Goal: Information Seeking & Learning: Learn about a topic

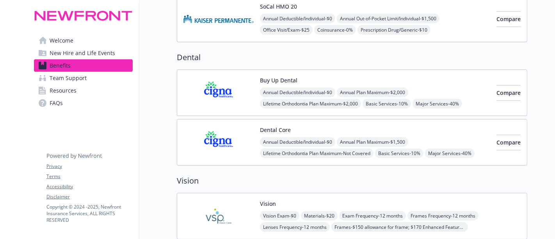
click at [289, 142] on span "Annual Deductible/Individual - $0" at bounding box center [297, 142] width 75 height 10
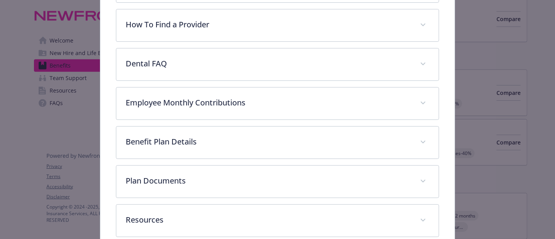
scroll to position [163, 0]
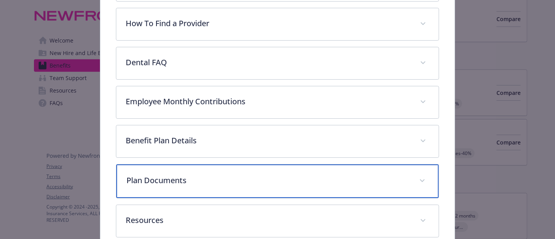
click at [297, 175] on p "Plan Documents" at bounding box center [267, 180] width 283 height 12
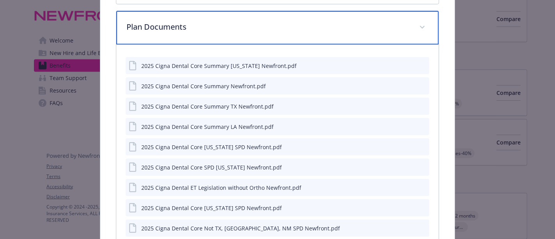
scroll to position [316, 0]
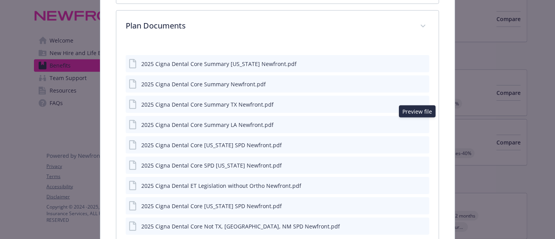
click at [420, 123] on icon "preview file" at bounding box center [421, 123] width 7 height 5
click at [418, 81] on icon "preview file" at bounding box center [421, 83] width 7 height 5
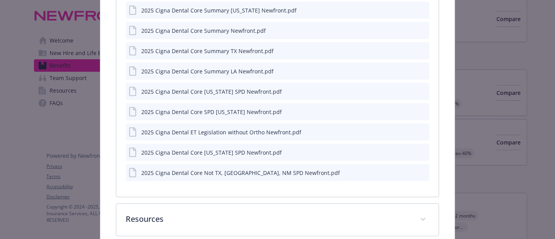
scroll to position [409, 0]
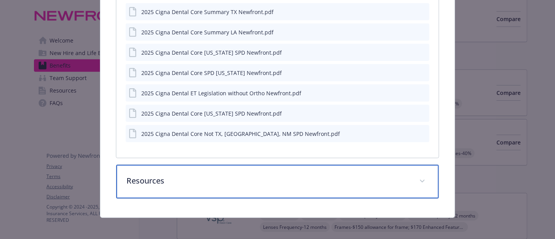
click at [292, 181] on p "Resources" at bounding box center [267, 181] width 283 height 12
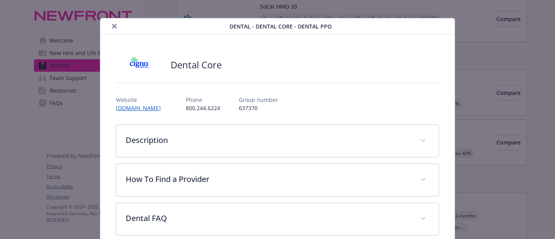
scroll to position [0, 0]
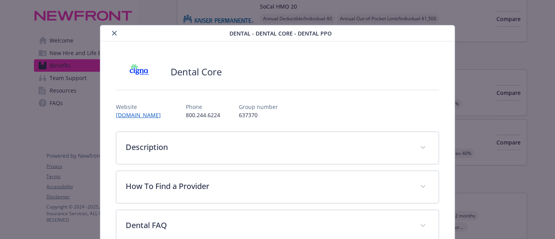
click at [110, 32] on button "close" at bounding box center [114, 32] width 9 height 9
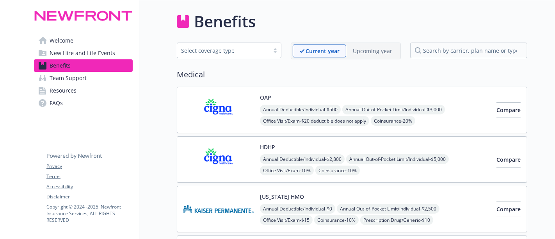
click at [381, 51] on p "Upcoming year" at bounding box center [372, 51] width 39 height 8
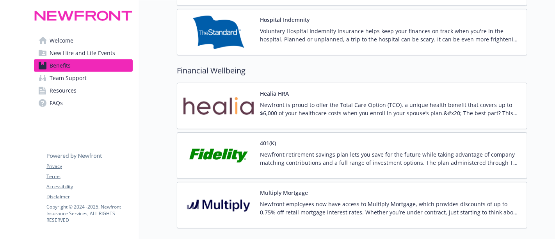
scroll to position [324, 0]
click at [385, 100] on p "Newfront is proud to offer the Total Care Option (TCO), a unique health benefit…" at bounding box center [390, 108] width 261 height 16
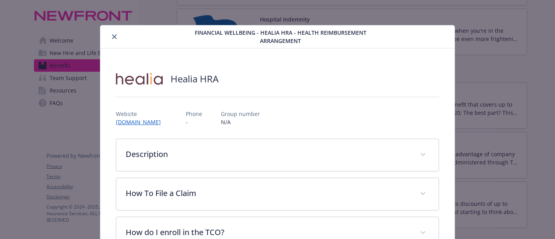
scroll to position [23, 0]
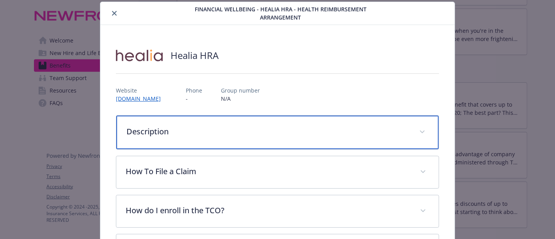
click at [374, 133] on p "Description" at bounding box center [267, 132] width 283 height 12
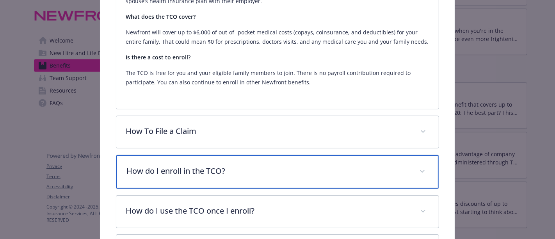
scroll to position [245, 0]
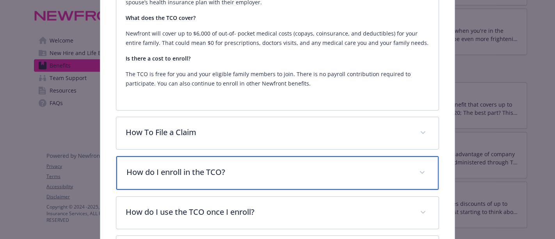
click at [293, 174] on p "How do I enroll in the TCO?" at bounding box center [267, 172] width 283 height 12
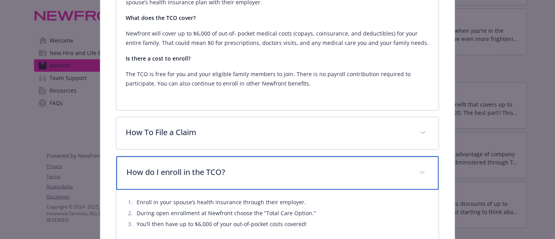
click at [293, 174] on p "How do I enroll in the TCO?" at bounding box center [267, 172] width 283 height 12
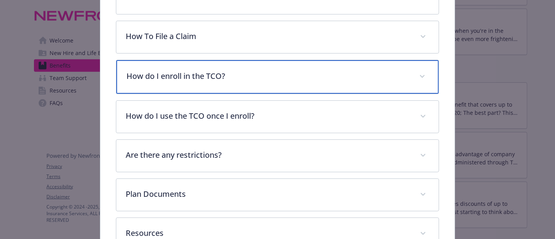
scroll to position [342, 0]
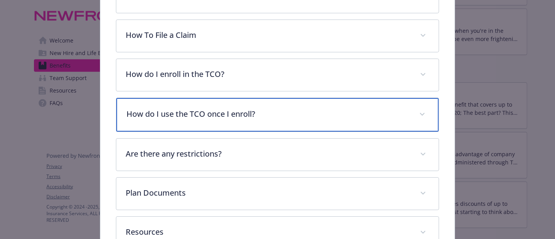
click at [261, 108] on p "How do I use the TCO once I enroll?" at bounding box center [267, 114] width 283 height 12
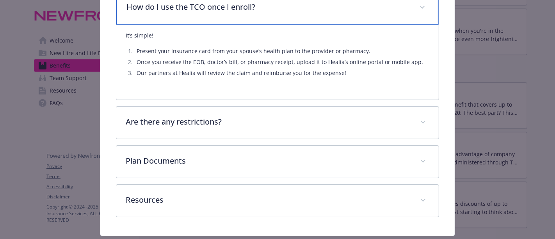
scroll to position [468, 0]
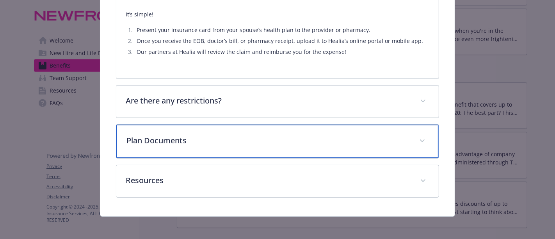
click at [256, 150] on div "Plan Documents" at bounding box center [277, 141] width 322 height 34
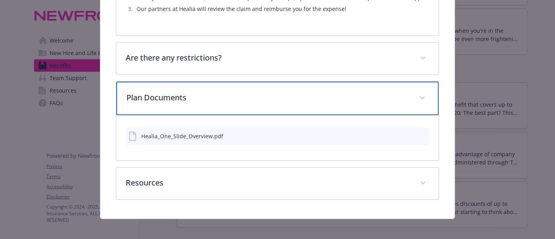
scroll to position [514, 0]
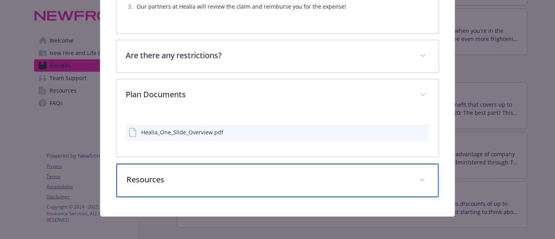
click at [253, 179] on p "Resources" at bounding box center [267, 180] width 283 height 12
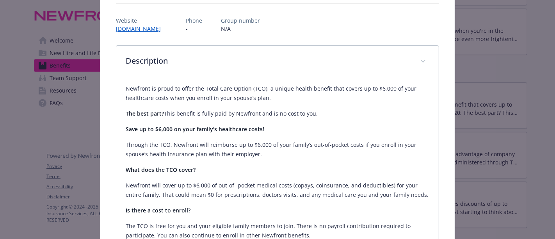
scroll to position [0, 0]
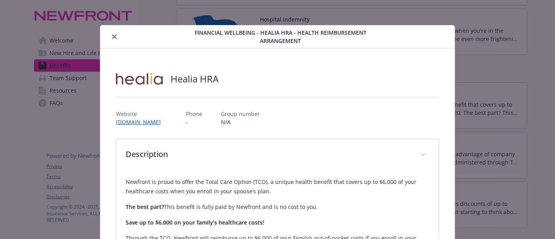
click at [112, 37] on icon "close" at bounding box center [114, 36] width 5 height 5
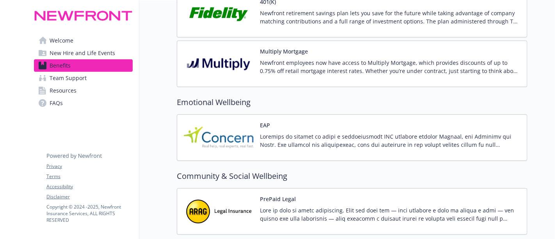
scroll to position [521, 0]
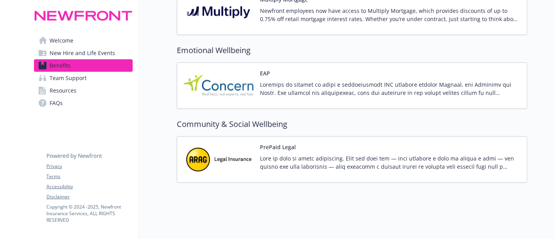
click at [270, 143] on button "PrePaid Legal" at bounding box center [278, 147] width 36 height 8
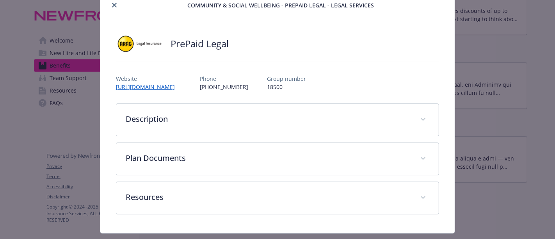
scroll to position [46, 0]
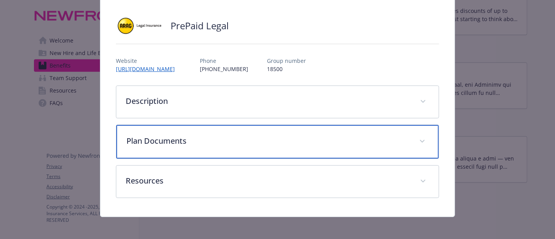
click at [270, 142] on p "Plan Documents" at bounding box center [267, 141] width 283 height 12
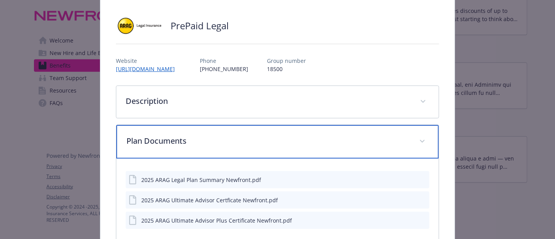
click at [270, 142] on p "Plan Documents" at bounding box center [267, 141] width 283 height 12
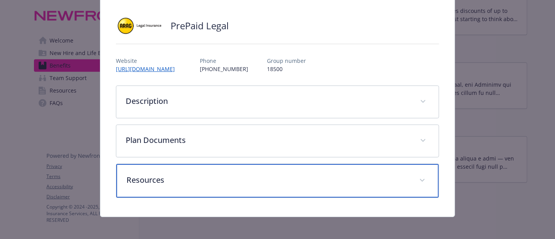
click at [270, 181] on p "Resources" at bounding box center [267, 180] width 283 height 12
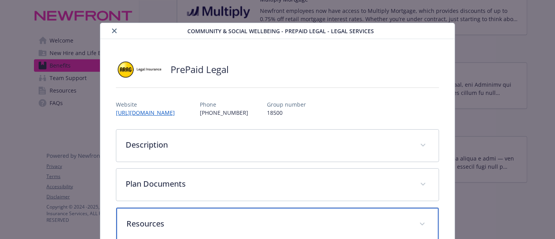
scroll to position [0, 0]
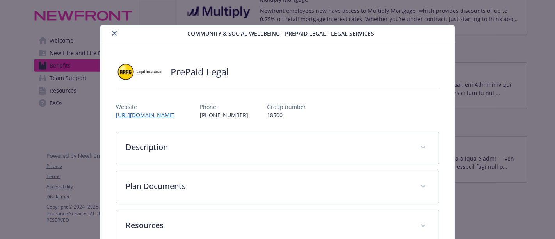
click at [113, 32] on icon "close" at bounding box center [114, 33] width 5 height 5
